Goal: Task Accomplishment & Management: Manage account settings

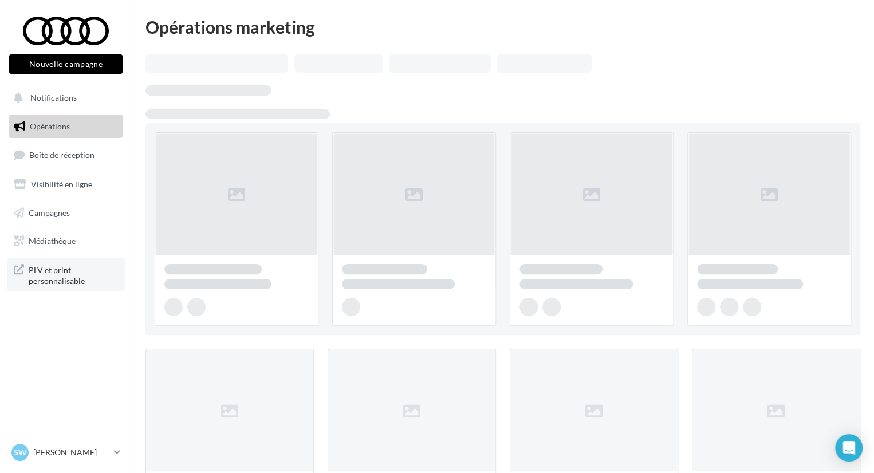
click at [61, 275] on span "PLV et print personnalisable" at bounding box center [73, 274] width 89 height 25
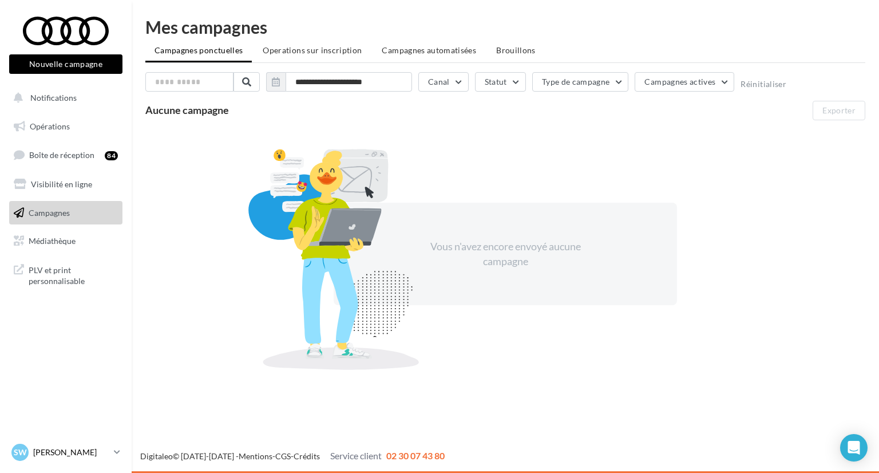
click at [56, 445] on div "SW Sarah WYDASZ audi-vibe-28630" at bounding box center [60, 452] width 98 height 17
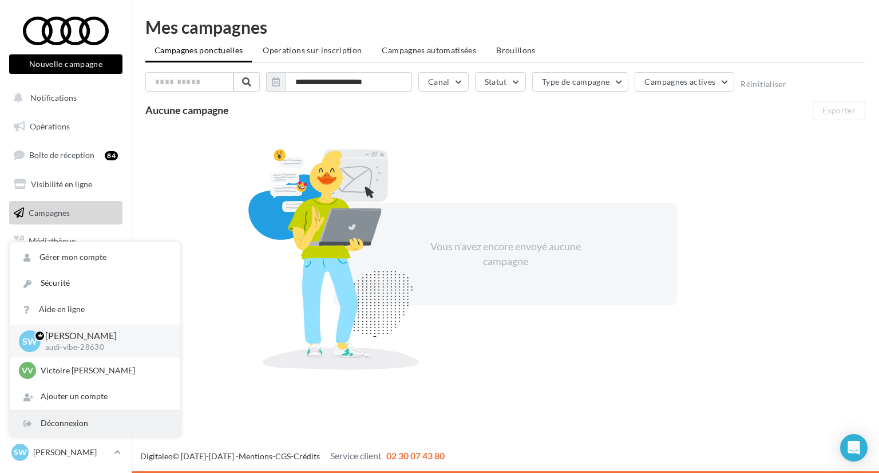
click at [60, 427] on div "Déconnexion" at bounding box center [95, 424] width 171 height 26
